Goal: Navigation & Orientation: Find specific page/section

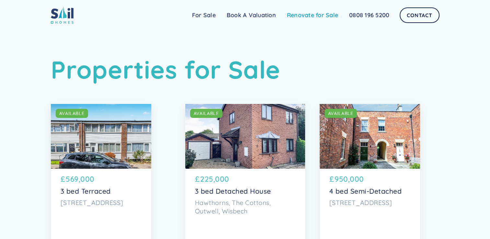
click at [299, 15] on link "Renovate for Sale" at bounding box center [312, 15] width 62 height 13
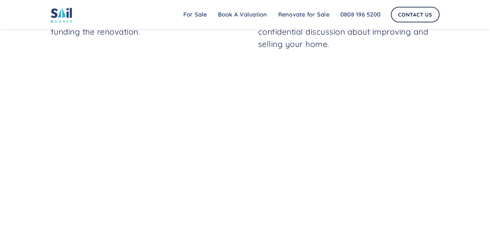
scroll to position [356, 0]
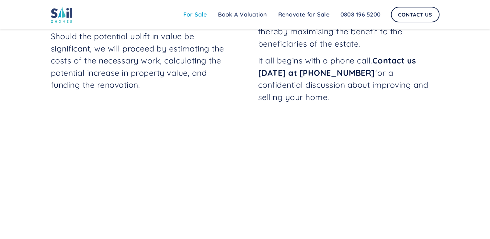
click at [195, 15] on link "For Sale" at bounding box center [195, 14] width 35 height 13
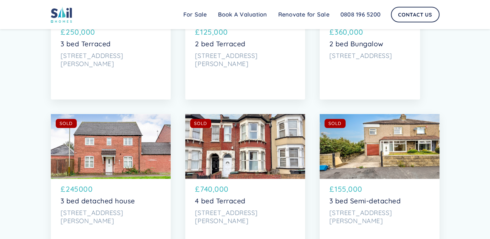
scroll to position [2753, 0]
